Goal: Task Accomplishment & Management: Complete application form

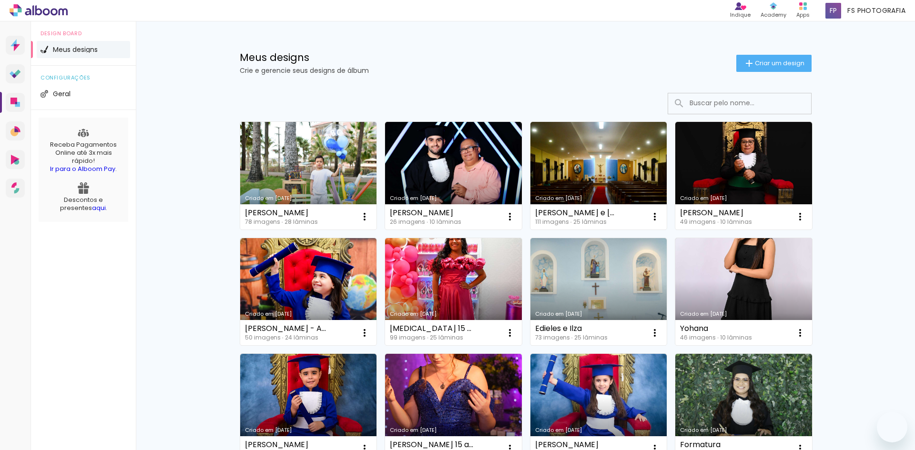
drag, startPoint x: 0, startPoint y: 0, endPoint x: 760, endPoint y: 60, distance: 762.7
click at [760, 60] on span "Criar um design" at bounding box center [780, 63] width 50 height 6
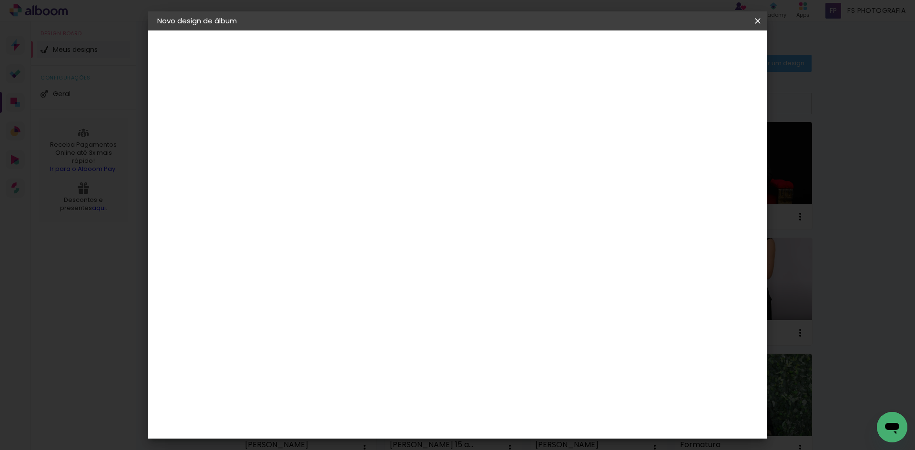
click at [313, 124] on input at bounding box center [313, 128] width 0 height 15
type input "[PERSON_NAME]"
type paper-input "[PERSON_NAME]"
click at [0, 0] on slot "Avançar" at bounding box center [0, 0] width 0 height 0
click at [339, 184] on input at bounding box center [327, 181] width 77 height 12
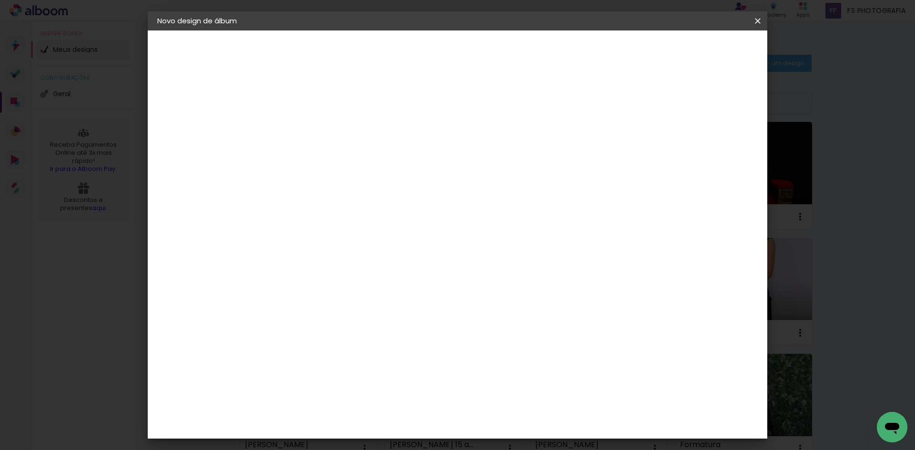
click at [331, 152] on input "[GEOGRAPHIC_DATA]" at bounding box center [324, 152] width 70 height 12
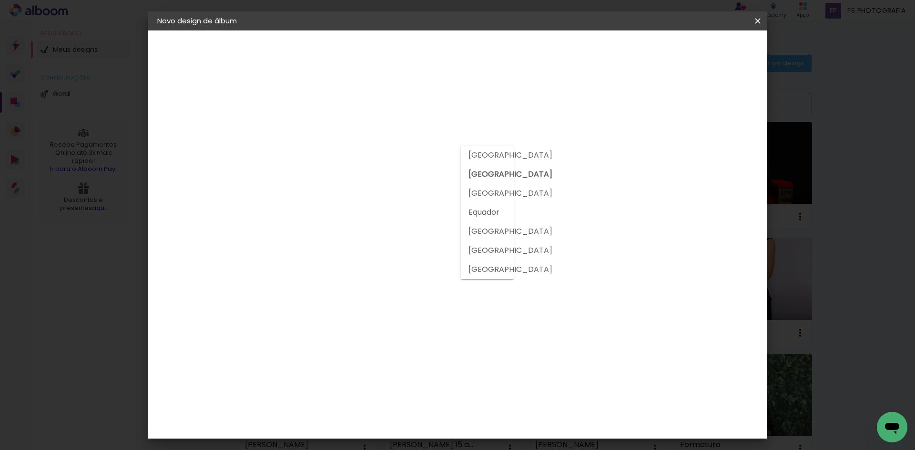
click at [331, 152] on input "[GEOGRAPHIC_DATA]" at bounding box center [324, 152] width 70 height 12
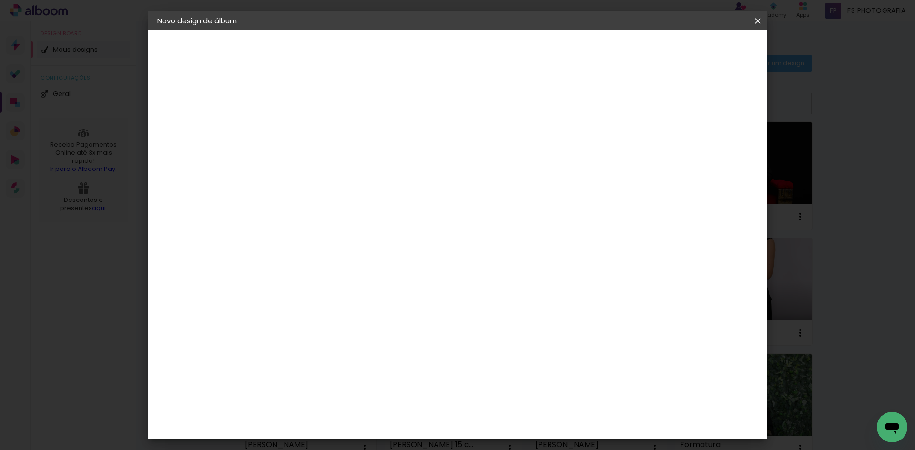
click at [466, 51] on div "Voltar Avançar" at bounding box center [418, 50] width 95 height 16
click at [758, 22] on iron-icon at bounding box center [757, 21] width 11 height 10
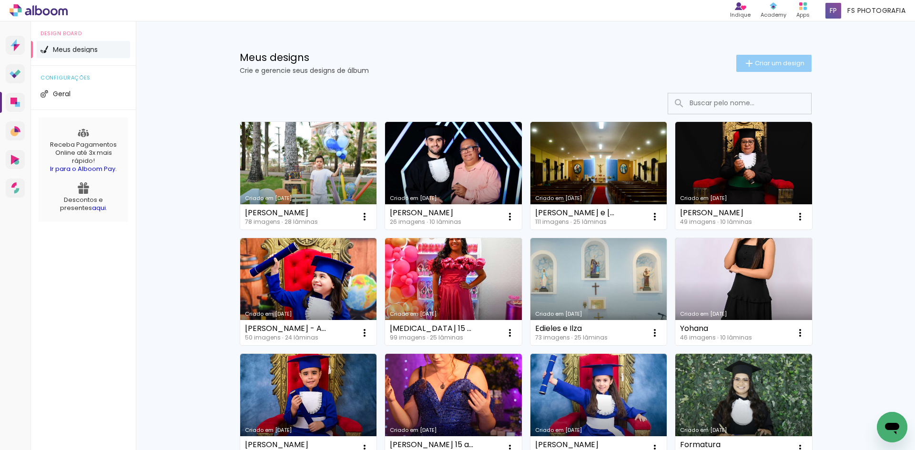
click at [793, 68] on paper-button "Criar um design" at bounding box center [773, 63] width 75 height 17
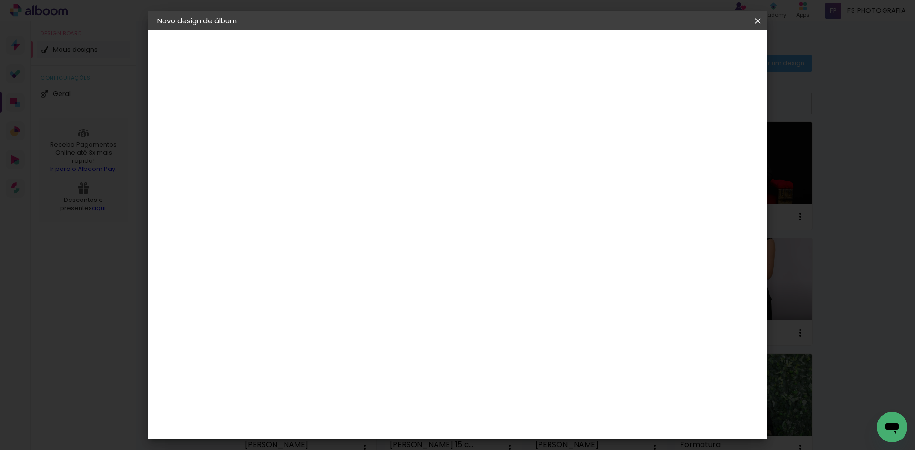
click at [313, 130] on input at bounding box center [313, 128] width 0 height 15
type input "[PERSON_NAME]"
type paper-input "[PERSON_NAME]"
click at [411, 52] on paper-button "Avançar" at bounding box center [387, 50] width 47 height 16
click at [359, 155] on input "[GEOGRAPHIC_DATA]" at bounding box center [324, 152] width 70 height 12
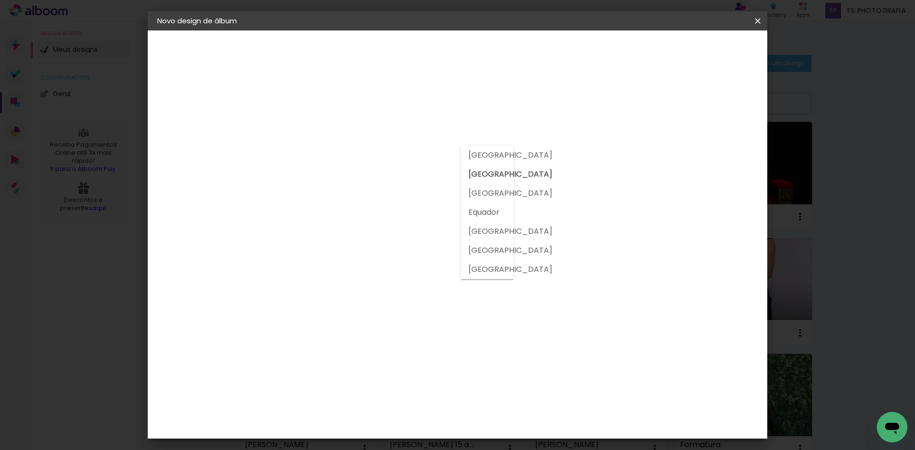
click at [366, 176] on input at bounding box center [327, 181] width 77 height 12
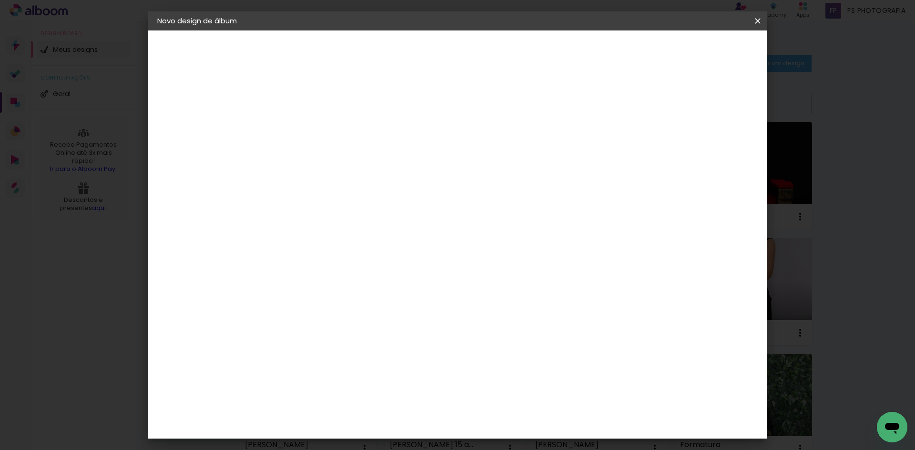
click at [366, 186] on input at bounding box center [327, 181] width 77 height 12
